Goal: Task Accomplishment & Management: Use online tool/utility

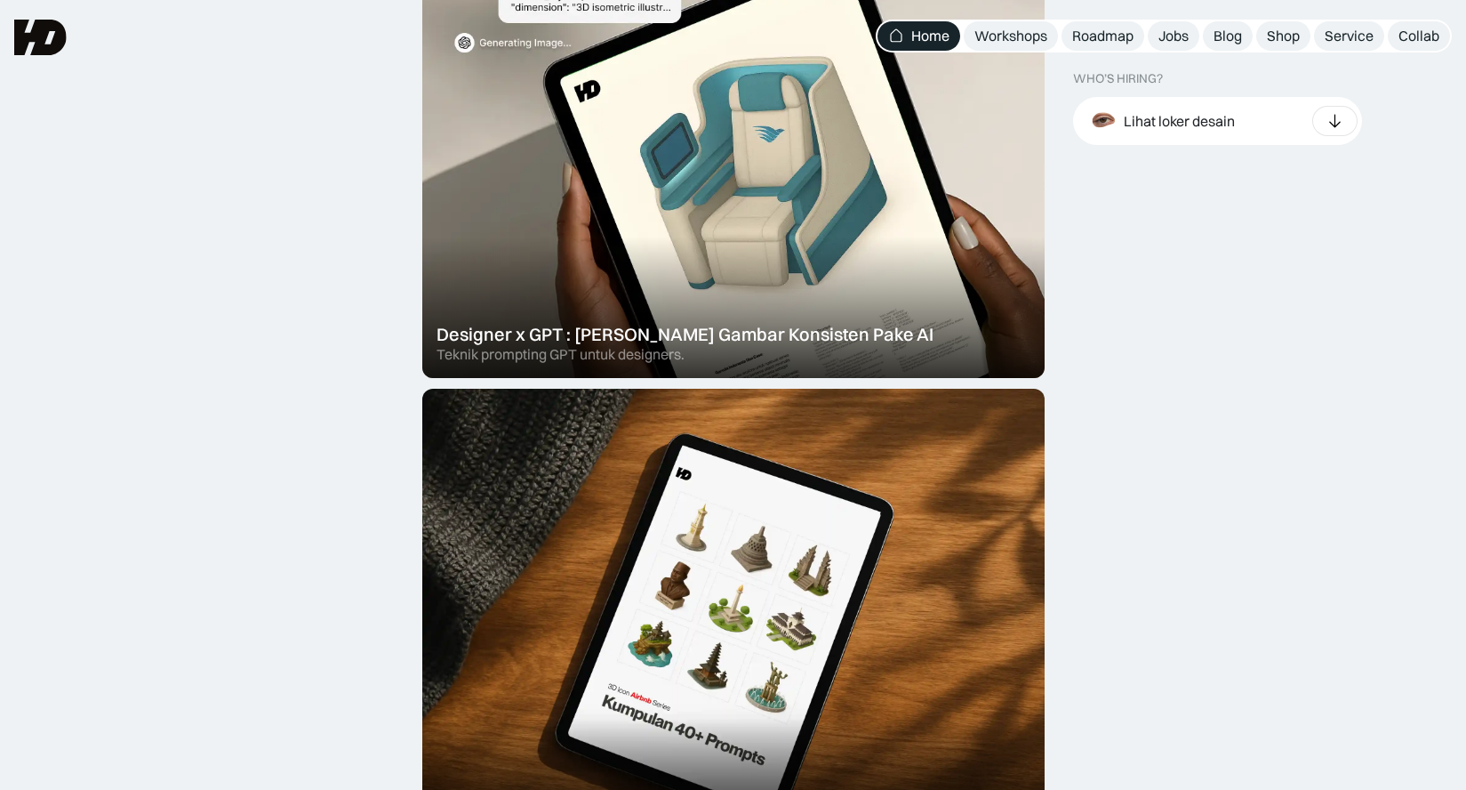
scroll to position [7, 0]
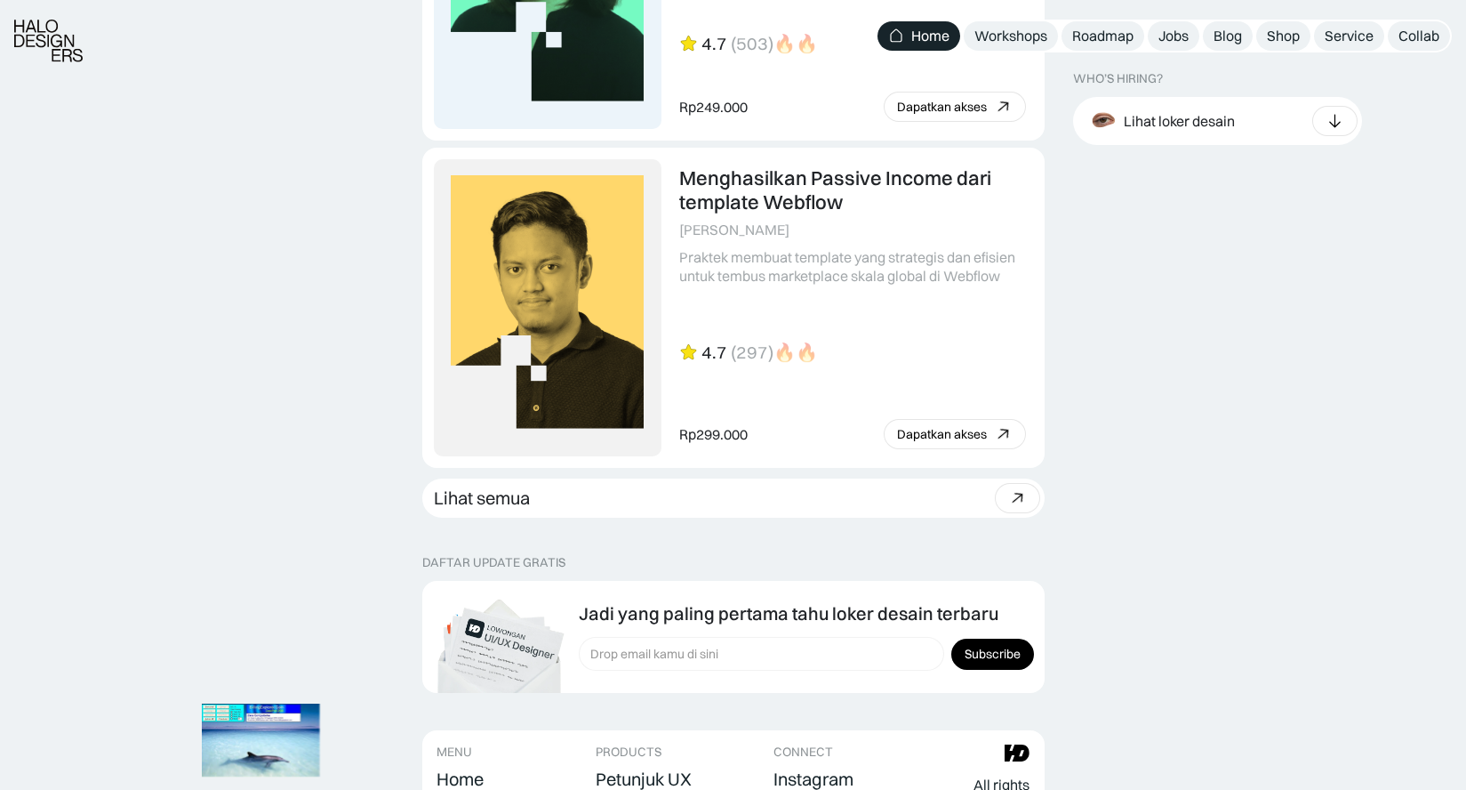
scroll to position [4971, 0]
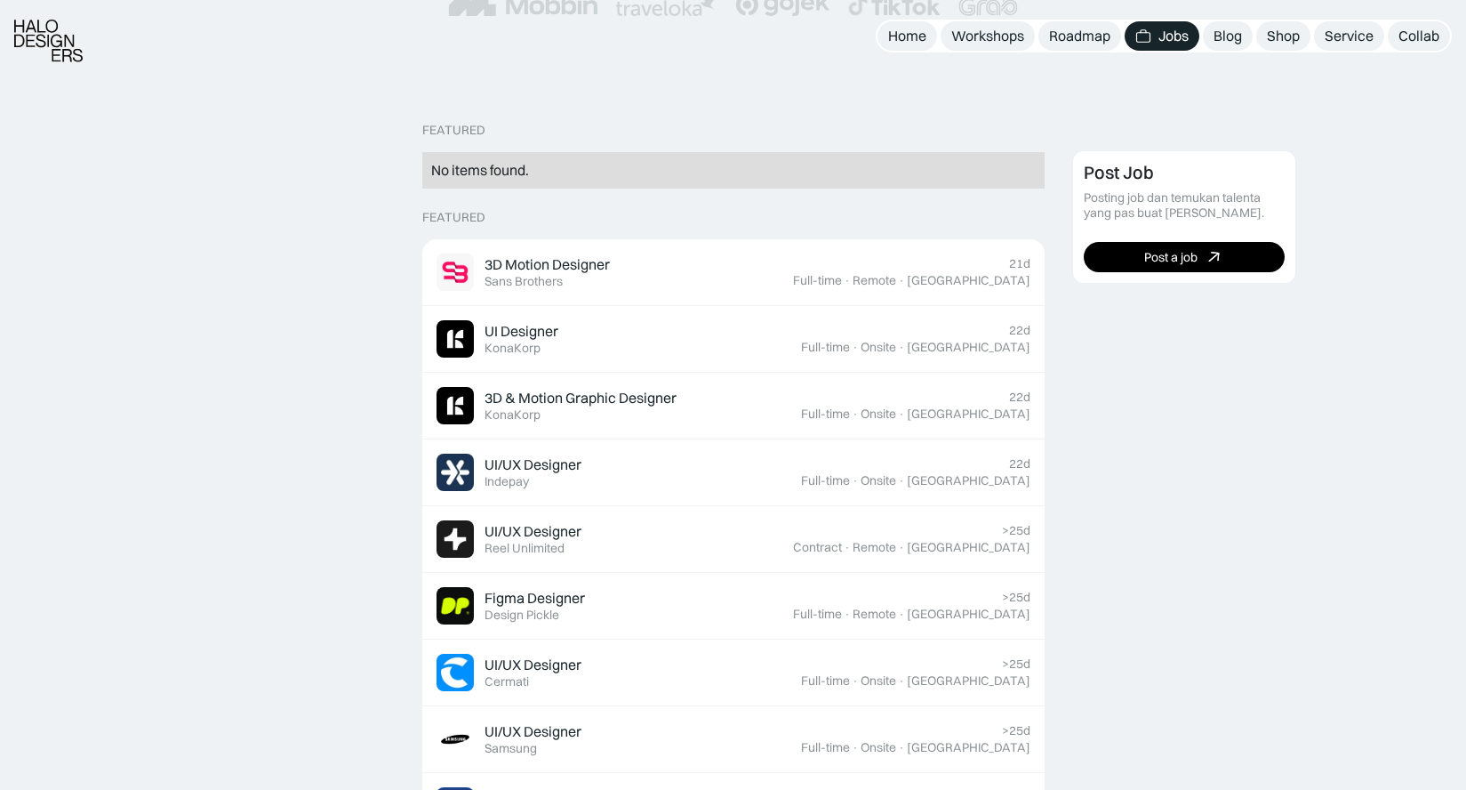
scroll to position [601, 0]
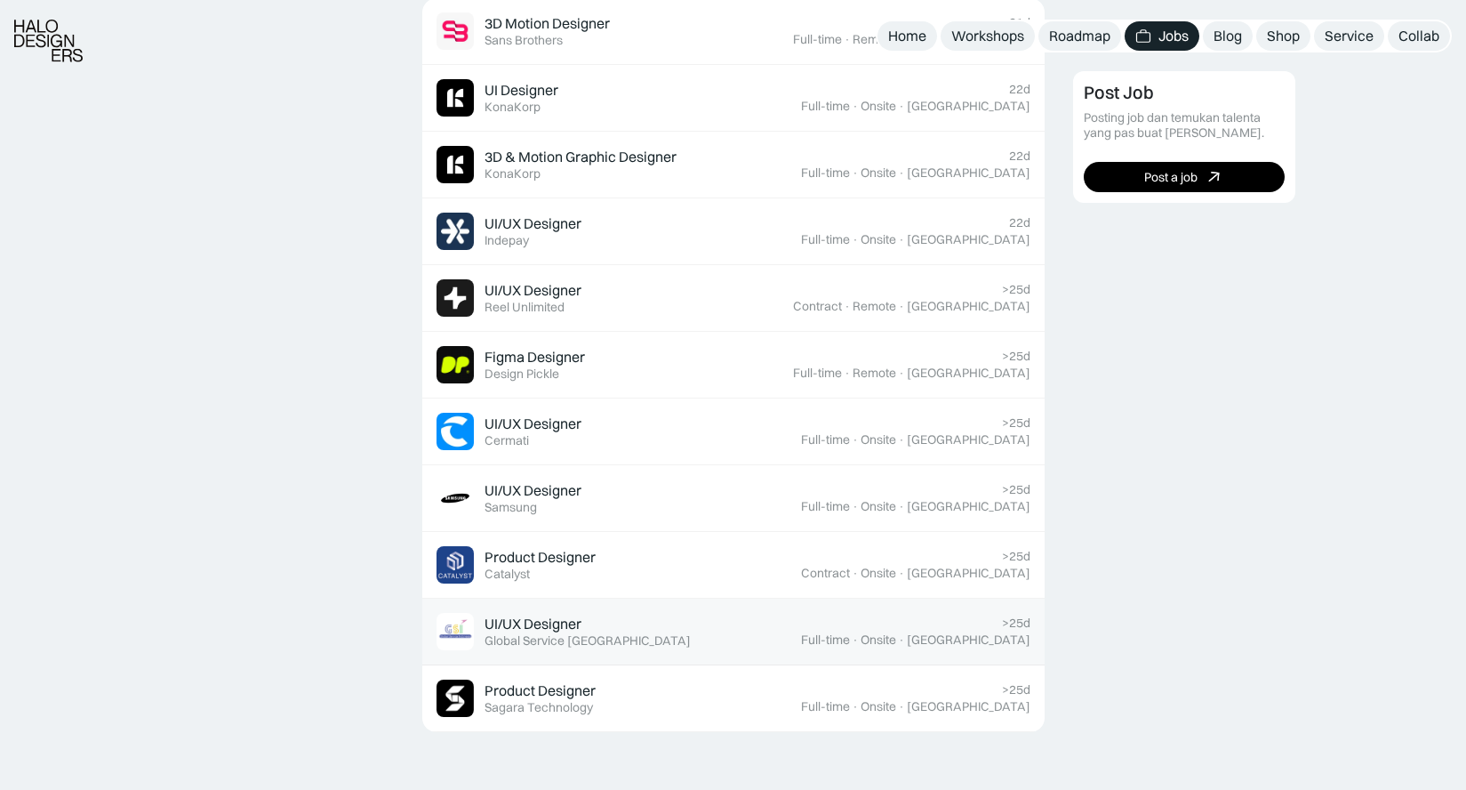
click at [579, 630] on div "UI/UX Designer" at bounding box center [533, 623] width 97 height 19
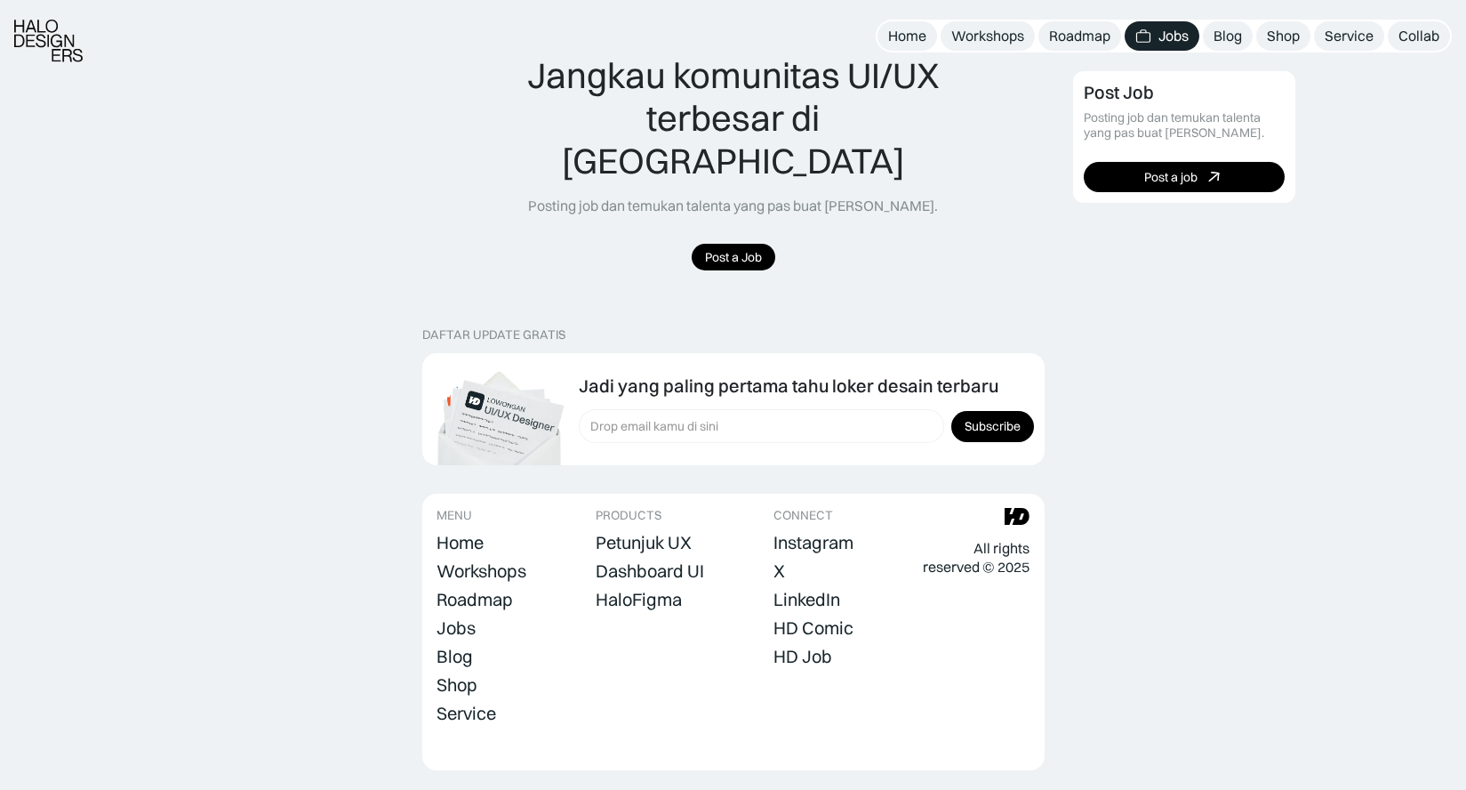
scroll to position [1344, 0]
